Goal: Task Accomplishment & Management: Complete application form

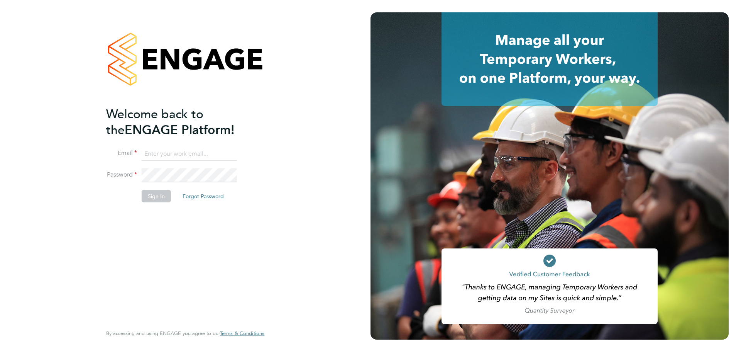
type input "billy.bittmann-myers@vistry.co.uk"
click at [151, 198] on button "Sign In" at bounding box center [156, 196] width 29 height 12
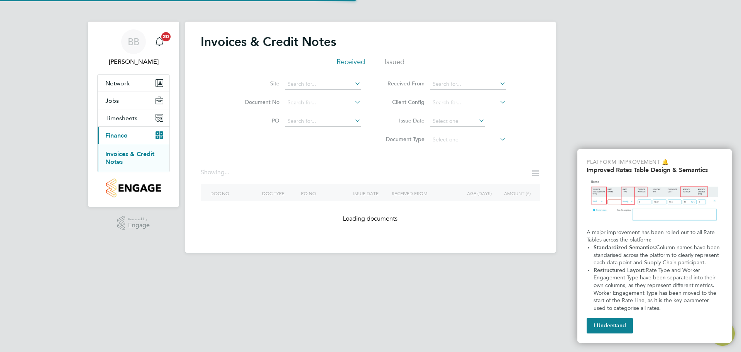
click at [616, 323] on button "I Understand" at bounding box center [610, 325] width 46 height 15
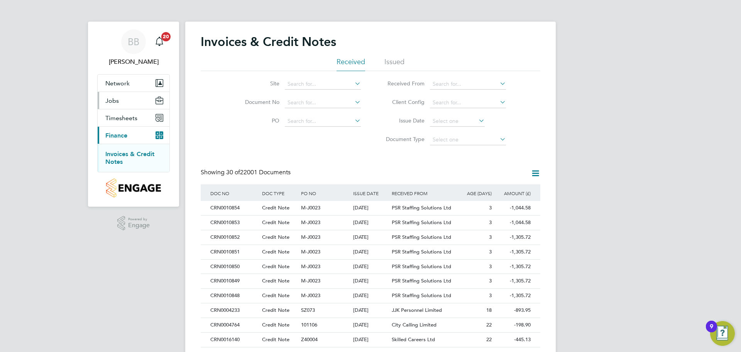
click at [114, 100] on span "Jobs" at bounding box center [112, 100] width 14 height 7
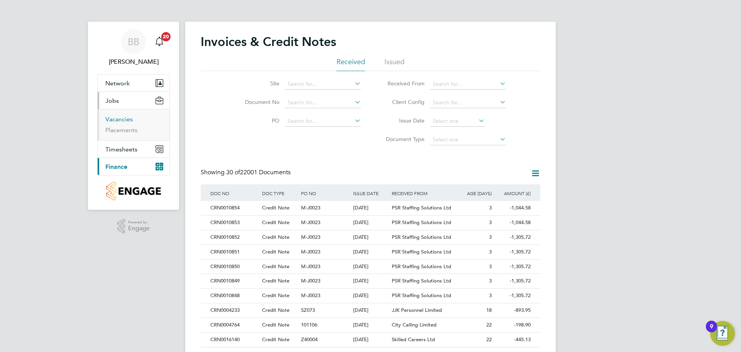
click at [116, 118] on link "Vacancies" at bounding box center [118, 118] width 27 height 7
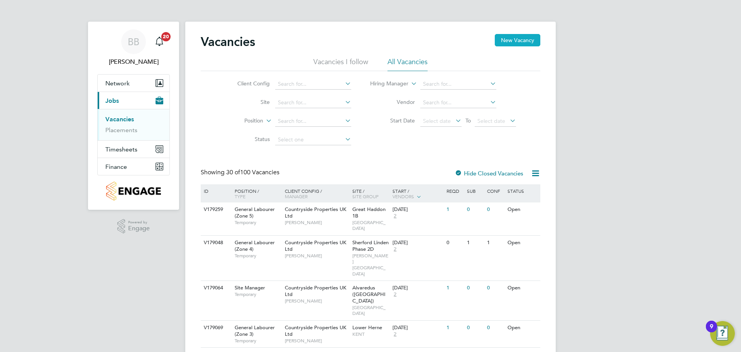
click at [521, 39] on button "New Vacancy" at bounding box center [518, 40] width 46 height 12
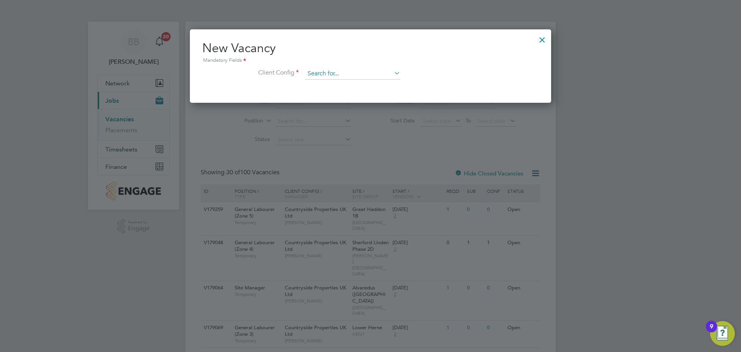
click at [372, 69] on input at bounding box center [352, 74] width 95 height 12
click at [354, 86] on li "[GEOGRAPHIC_DATA] LLP" at bounding box center [404, 85] width 198 height 10
type input "[GEOGRAPHIC_DATA] LLP"
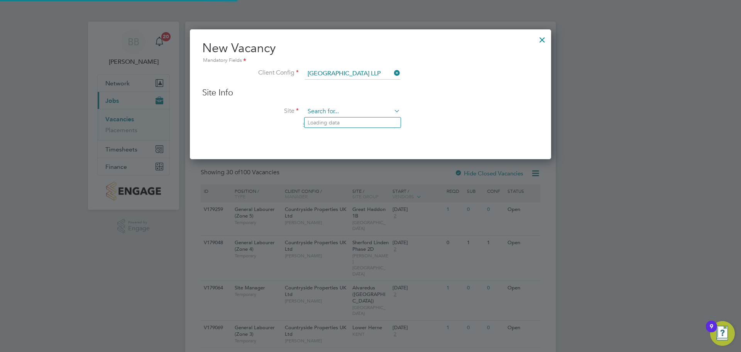
click at [347, 108] on input at bounding box center [352, 112] width 95 height 12
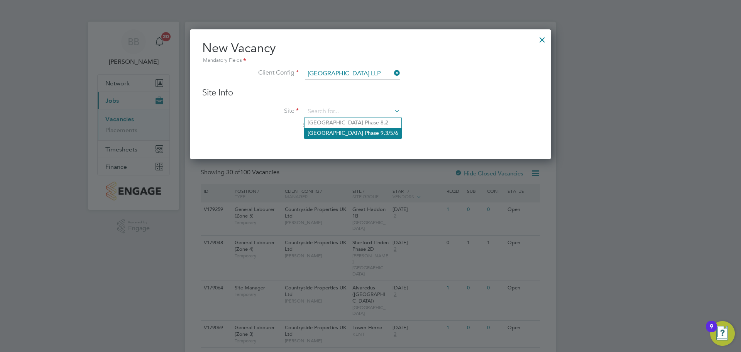
click at [364, 128] on li "[GEOGRAPHIC_DATA] Phase 9.3/5/6" at bounding box center [353, 133] width 97 height 10
type input "[GEOGRAPHIC_DATA] Phase 9.3/5/6"
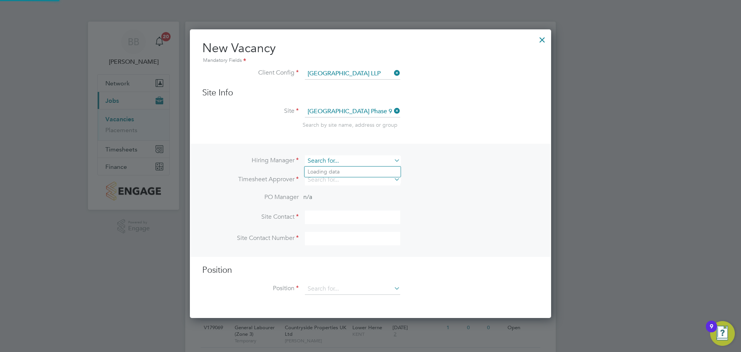
click at [356, 160] on input at bounding box center [352, 160] width 95 height 11
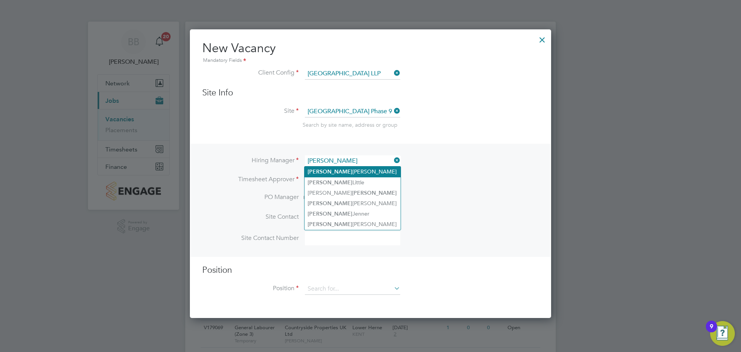
click at [343, 172] on li "[PERSON_NAME]" at bounding box center [353, 171] width 96 height 10
type input "[PERSON_NAME]"
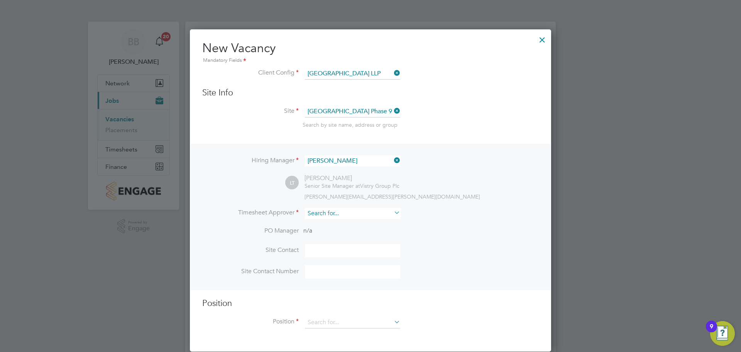
click at [339, 216] on input at bounding box center [352, 213] width 95 height 11
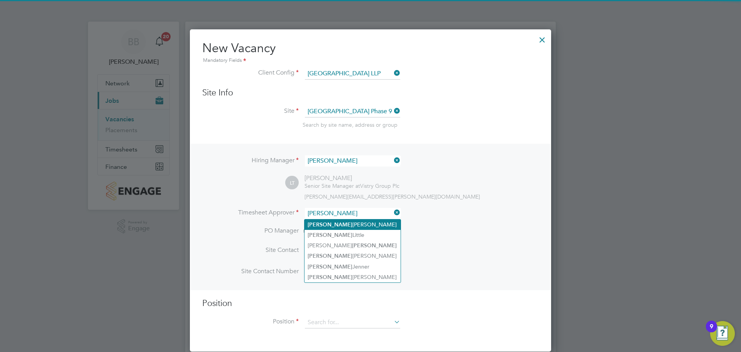
click at [337, 223] on li "[PERSON_NAME]" at bounding box center [353, 224] width 96 height 10
type input "[PERSON_NAME]"
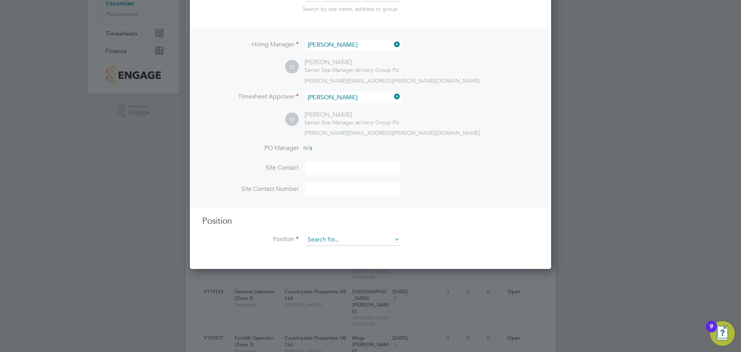
click at [344, 242] on input at bounding box center [352, 240] width 95 height 12
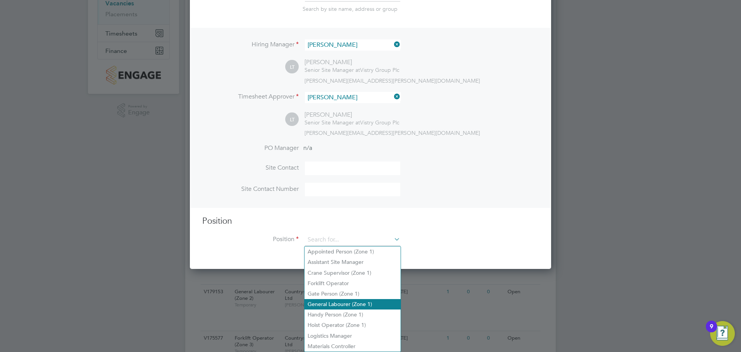
click at [346, 309] on li "Handy Person (Zone 1)" at bounding box center [353, 314] width 96 height 10
type input "Handy Person (Zone 1)"
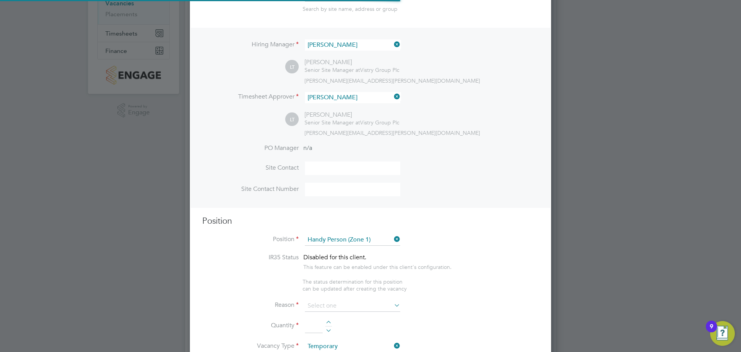
type textarea "- Perform repair and maintenance tasks on doors, furniture, fixtures and applia…"
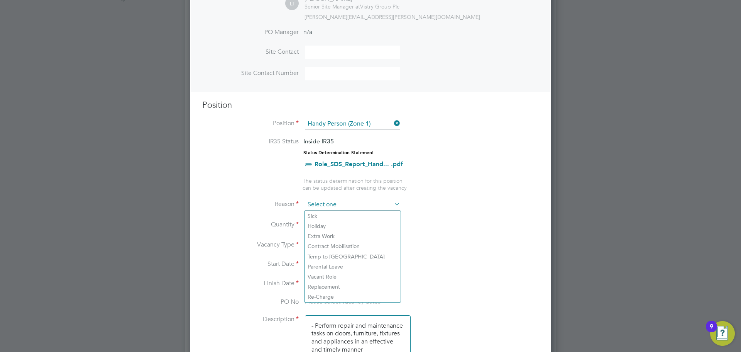
click at [388, 206] on input at bounding box center [352, 205] width 95 height 12
click at [334, 277] on li "Vacant Role" at bounding box center [353, 276] width 96 height 10
type input "Vacant Role"
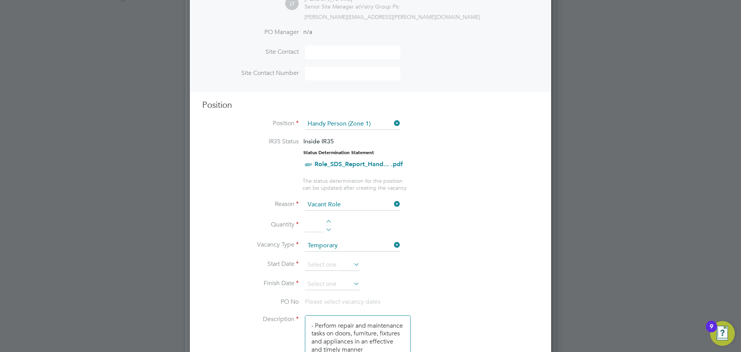
click at [330, 220] on div at bounding box center [328, 222] width 7 height 5
type input "1"
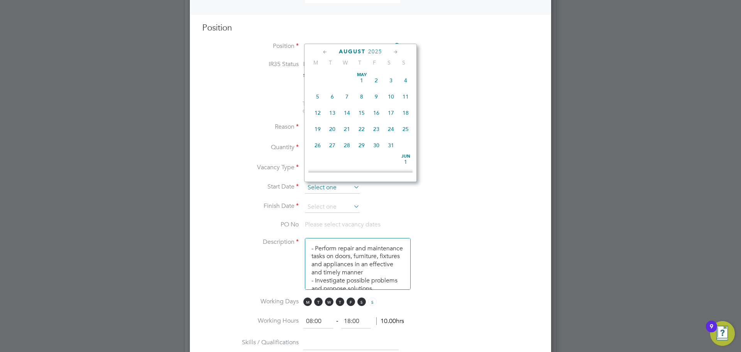
click at [351, 186] on input at bounding box center [332, 188] width 55 height 12
click at [316, 129] on span "[DATE]" at bounding box center [317, 121] width 15 height 15
type input "[DATE]"
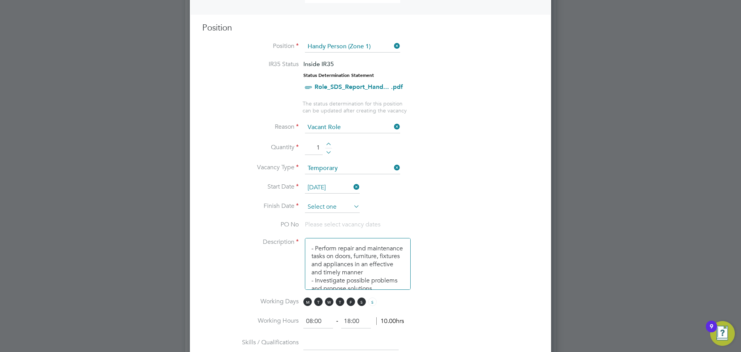
click at [346, 212] on input at bounding box center [332, 207] width 55 height 12
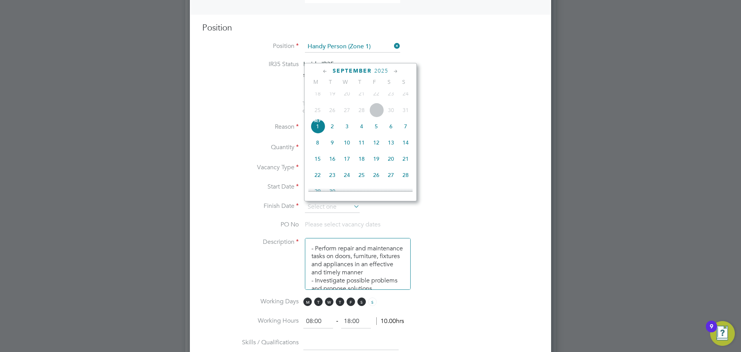
click at [406, 131] on span "7" at bounding box center [405, 126] width 15 height 15
type input "[DATE]"
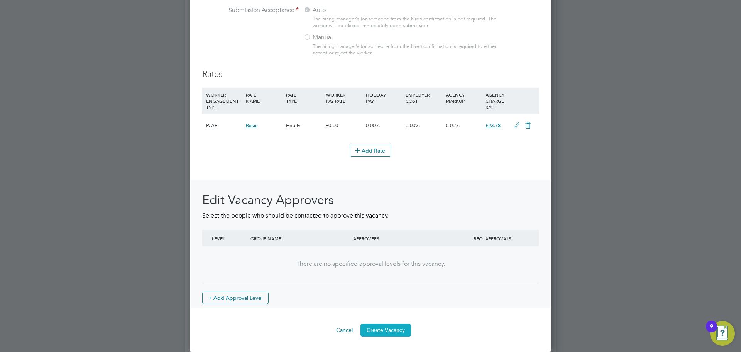
click at [394, 328] on button "Create Vacancy" at bounding box center [386, 329] width 51 height 12
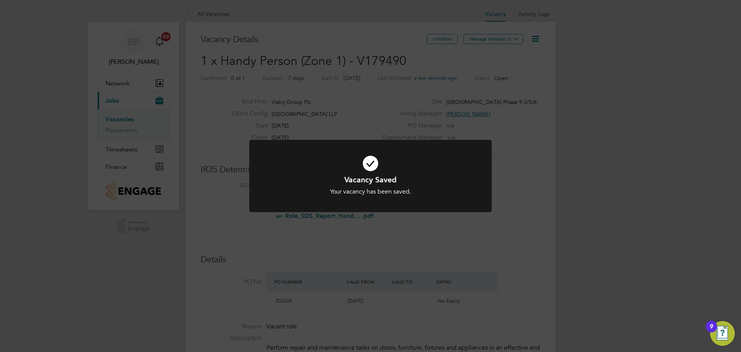
click at [612, 130] on div "Vacancy Saved Your vacancy has been saved. Cancel Okay" at bounding box center [370, 176] width 741 height 352
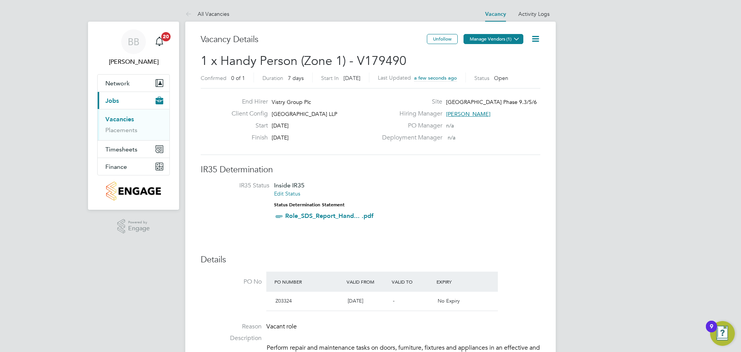
click at [515, 39] on icon at bounding box center [517, 39] width 6 height 6
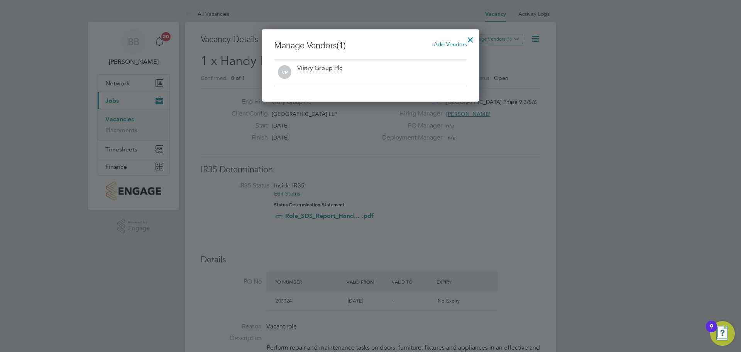
click at [447, 43] on span "Add Vendors" at bounding box center [450, 44] width 33 height 7
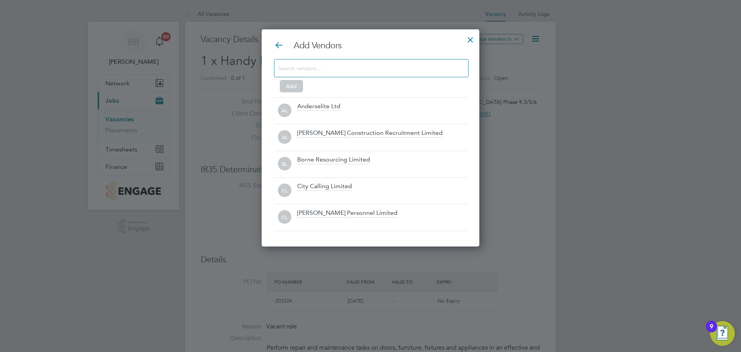
click at [335, 69] on input at bounding box center [365, 68] width 174 height 10
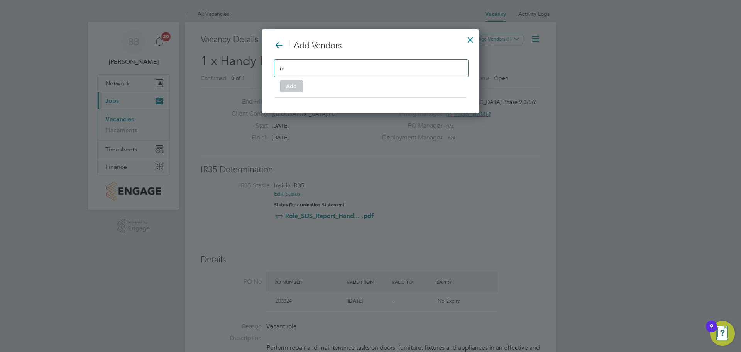
type input ","
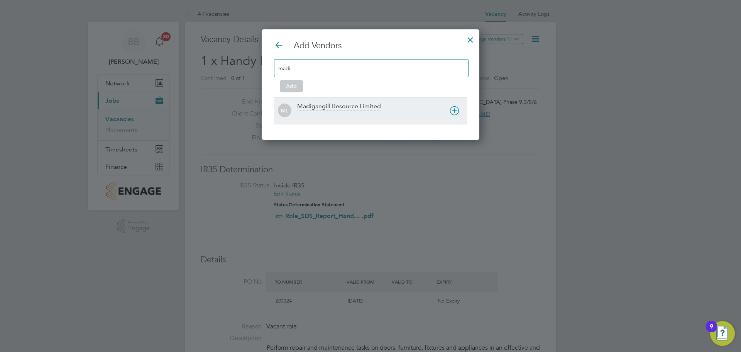
type input "madi"
click at [452, 110] on icon at bounding box center [455, 111] width 10 height 10
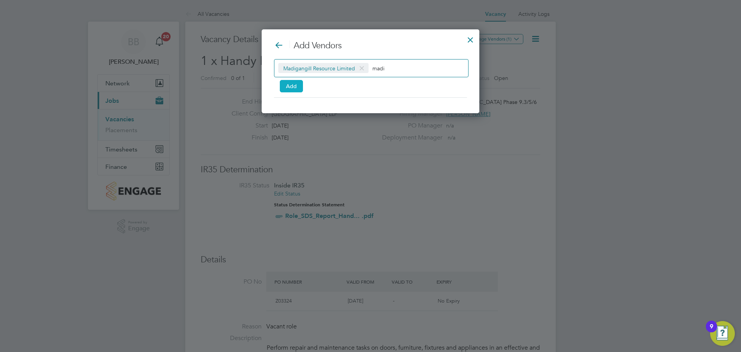
click at [289, 88] on button "Add" at bounding box center [291, 86] width 23 height 12
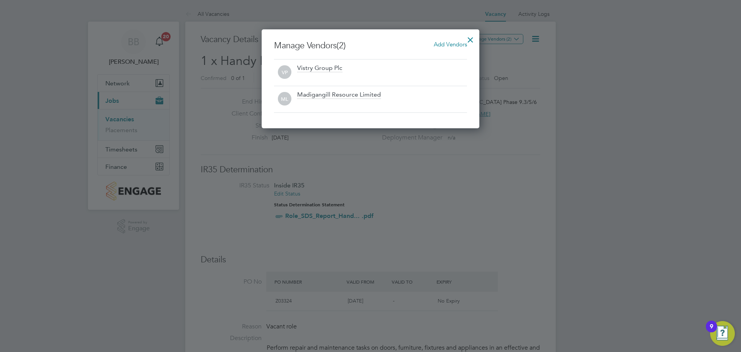
click at [471, 37] on div at bounding box center [471, 38] width 14 height 14
